Goal: Transaction & Acquisition: Purchase product/service

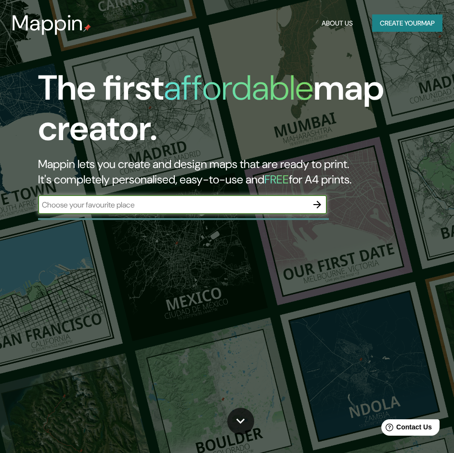
click at [166, 202] on input "text" at bounding box center [173, 204] width 270 height 11
click at [144, 206] on input "text" at bounding box center [173, 204] width 270 height 11
paste input "[PERSON_NAME][STREET_ADDRESS][PERSON_NAME]."
type input "[PERSON_NAME][STREET_ADDRESS][PERSON_NAME]."
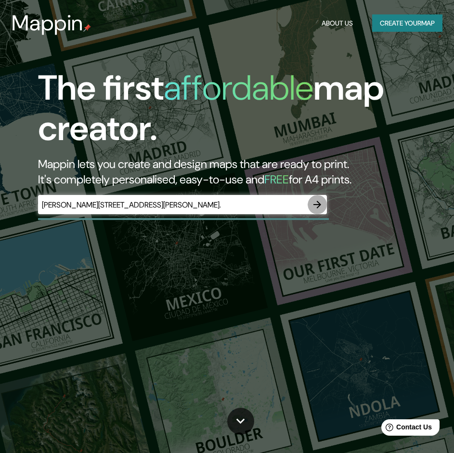
click at [316, 205] on icon "button" at bounding box center [318, 205] width 8 height 8
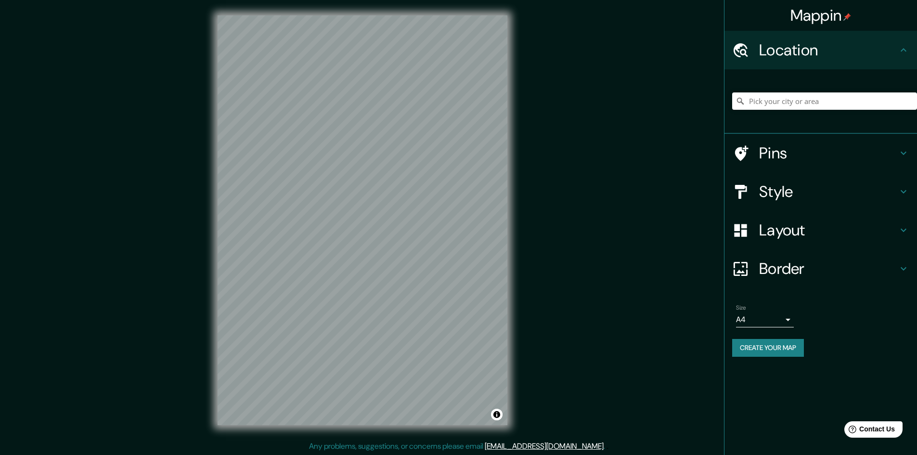
click at [461, 189] on h4 "Style" at bounding box center [829, 191] width 139 height 19
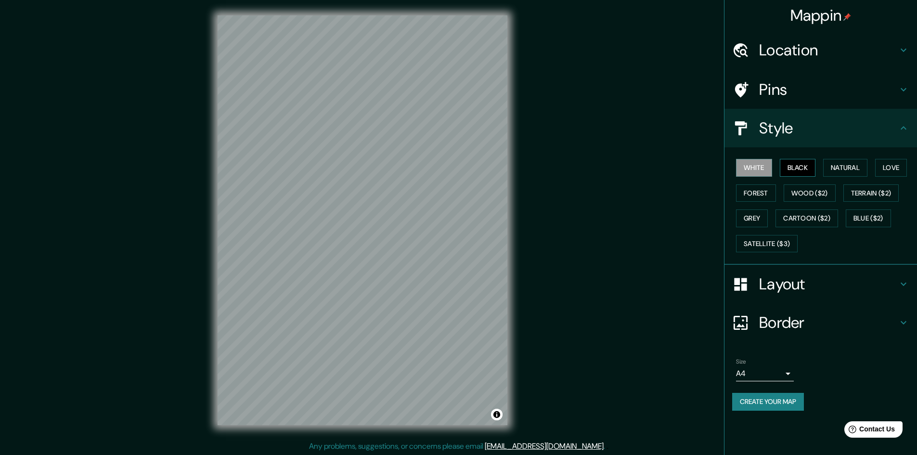
click at [461, 169] on button "Black" at bounding box center [798, 168] width 36 height 18
click at [461, 162] on button "Natural" at bounding box center [846, 168] width 44 height 18
